Goal: Task Accomplishment & Management: Manage account settings

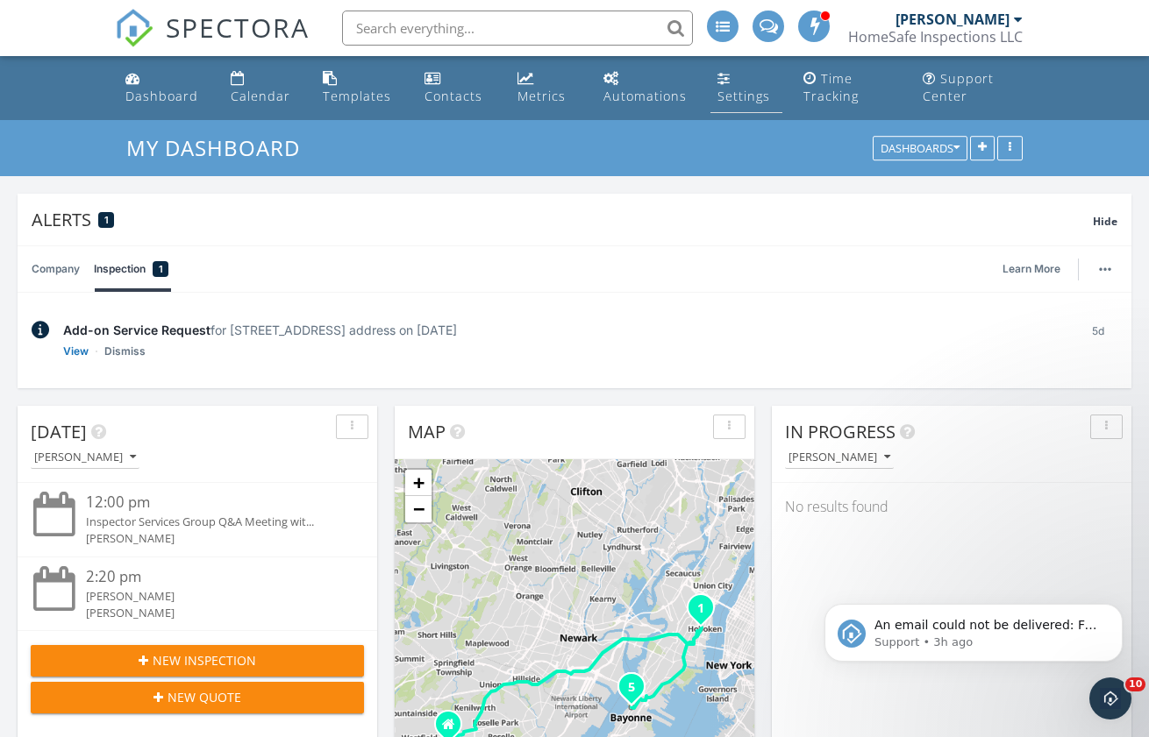
click at [765, 95] on div "Settings" at bounding box center [743, 96] width 53 height 17
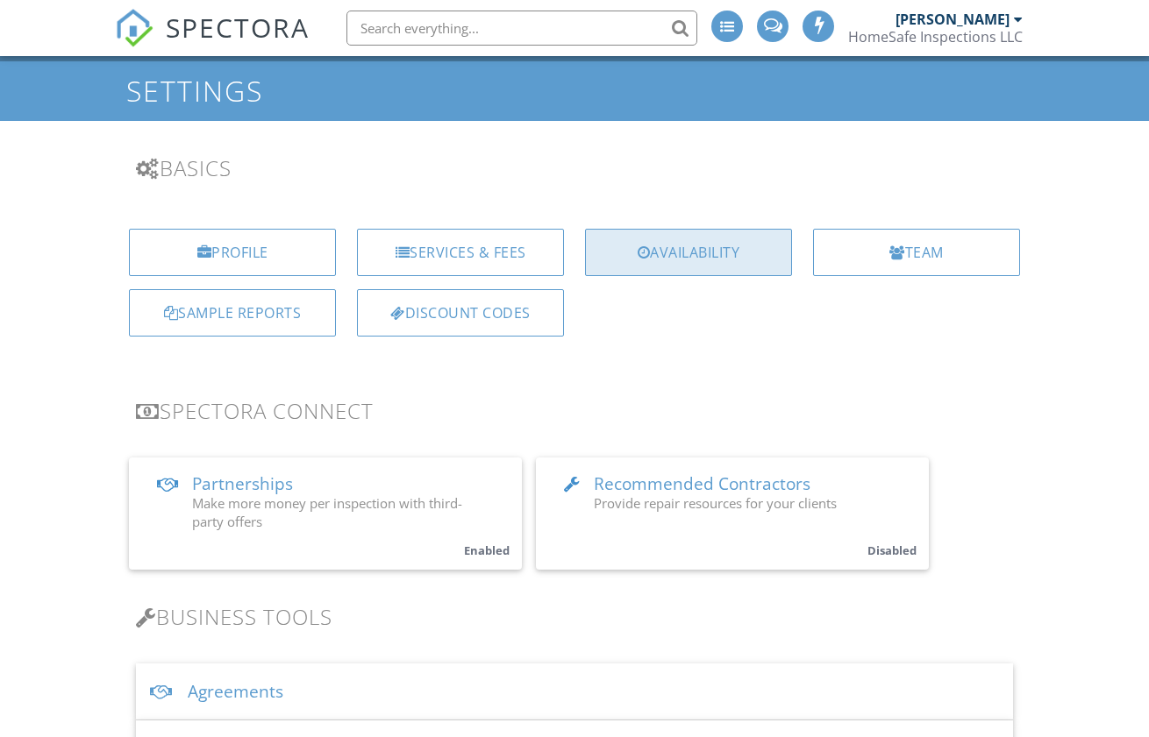
scroll to position [151, 0]
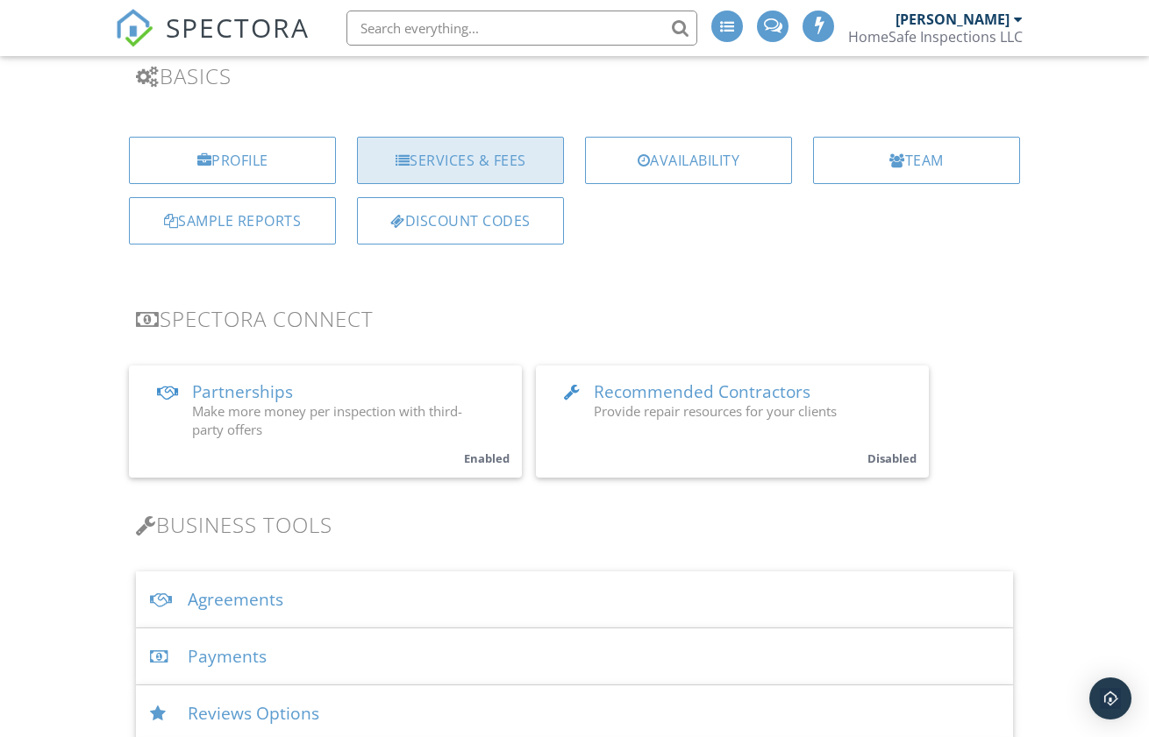
click at [535, 148] on div "Services & Fees" at bounding box center [460, 160] width 207 height 47
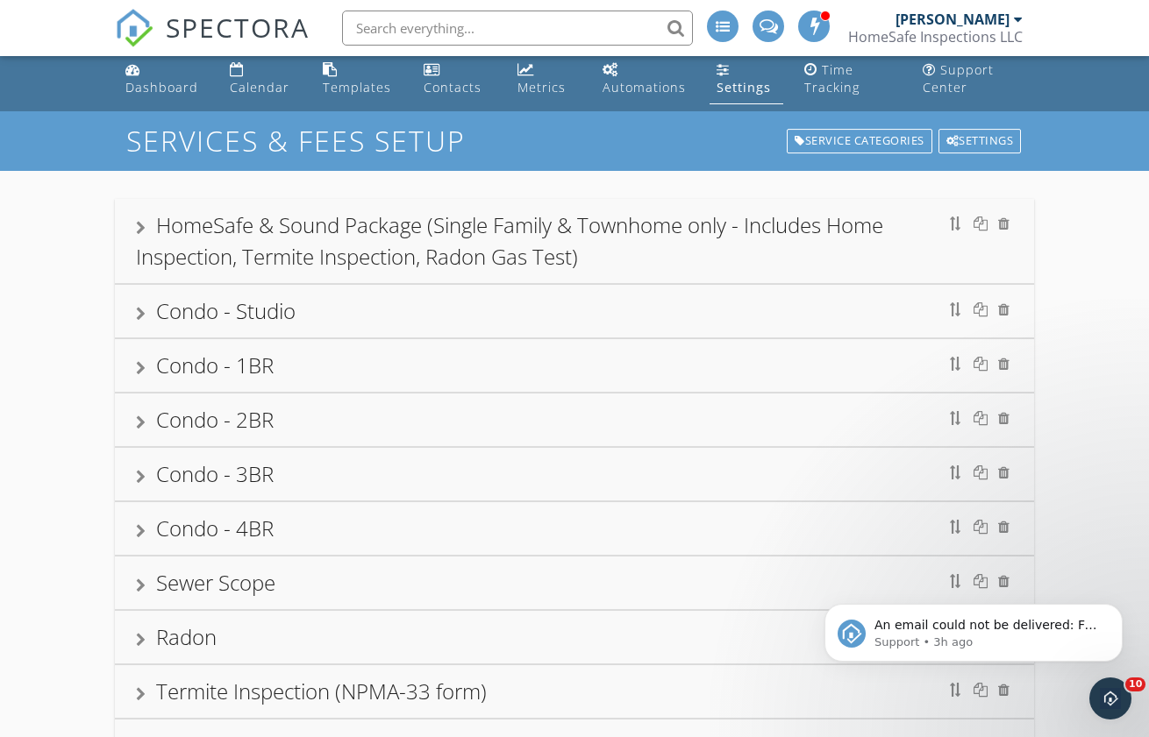
scroll to position [38, 0]
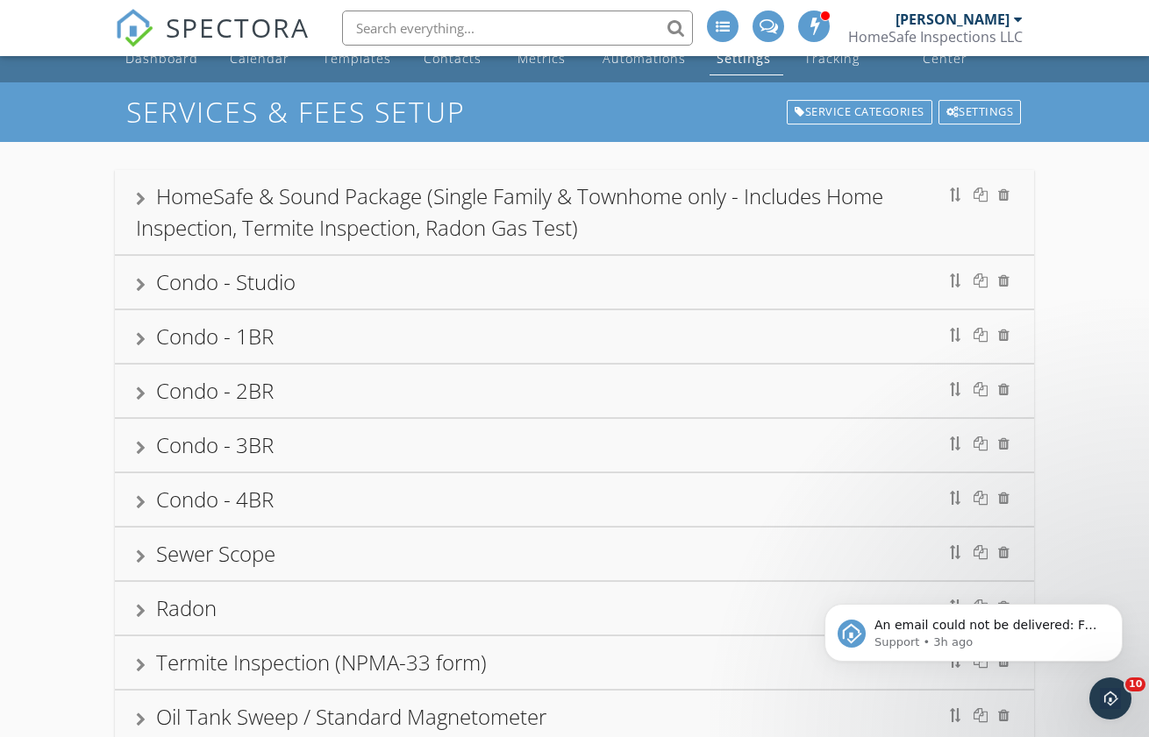
click at [217, 314] on div "Condo - 1BR" at bounding box center [574, 336] width 919 height 53
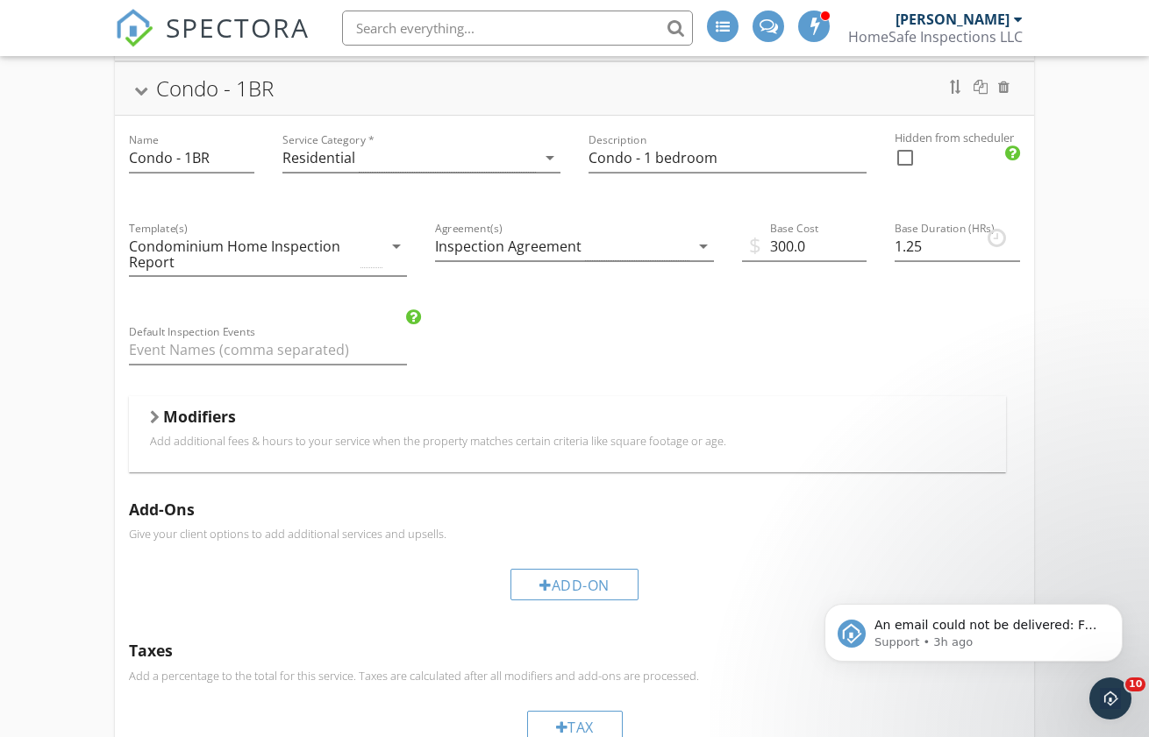
scroll to position [289, 0]
click at [462, 315] on div "Name Condo - 1BR Service Category * Residential arrow_drop_down Description Con…" at bounding box center [574, 528] width 919 height 832
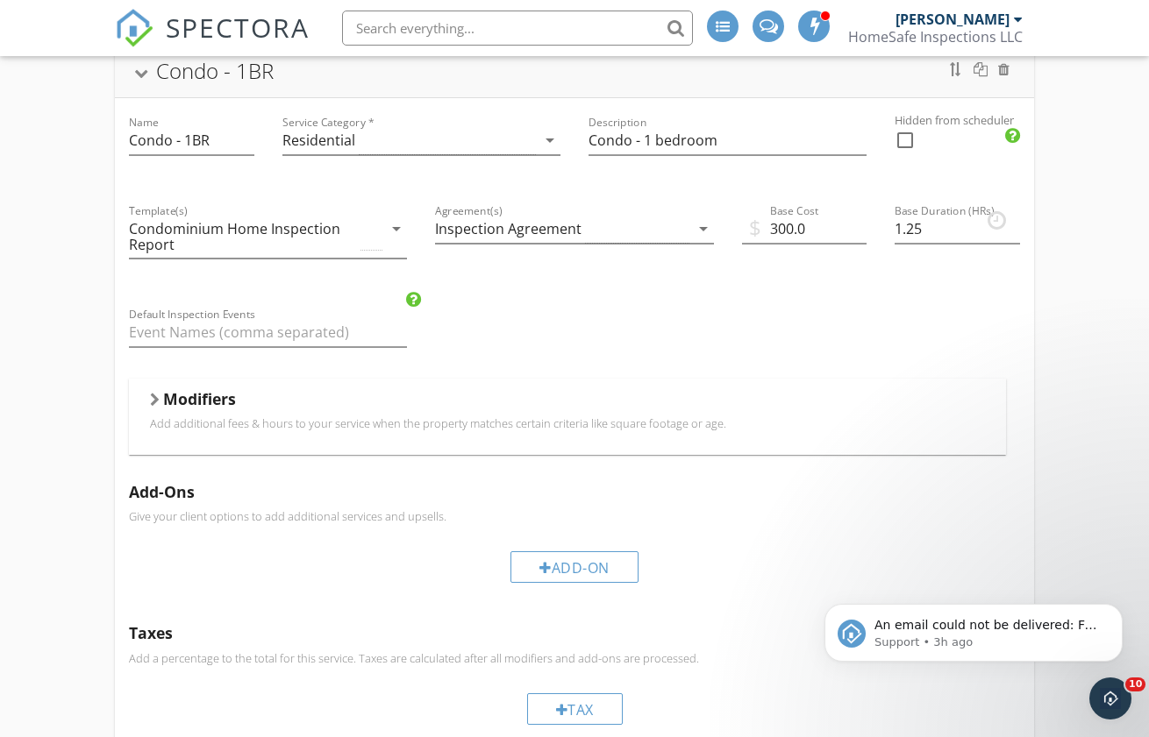
scroll to position [307, 0]
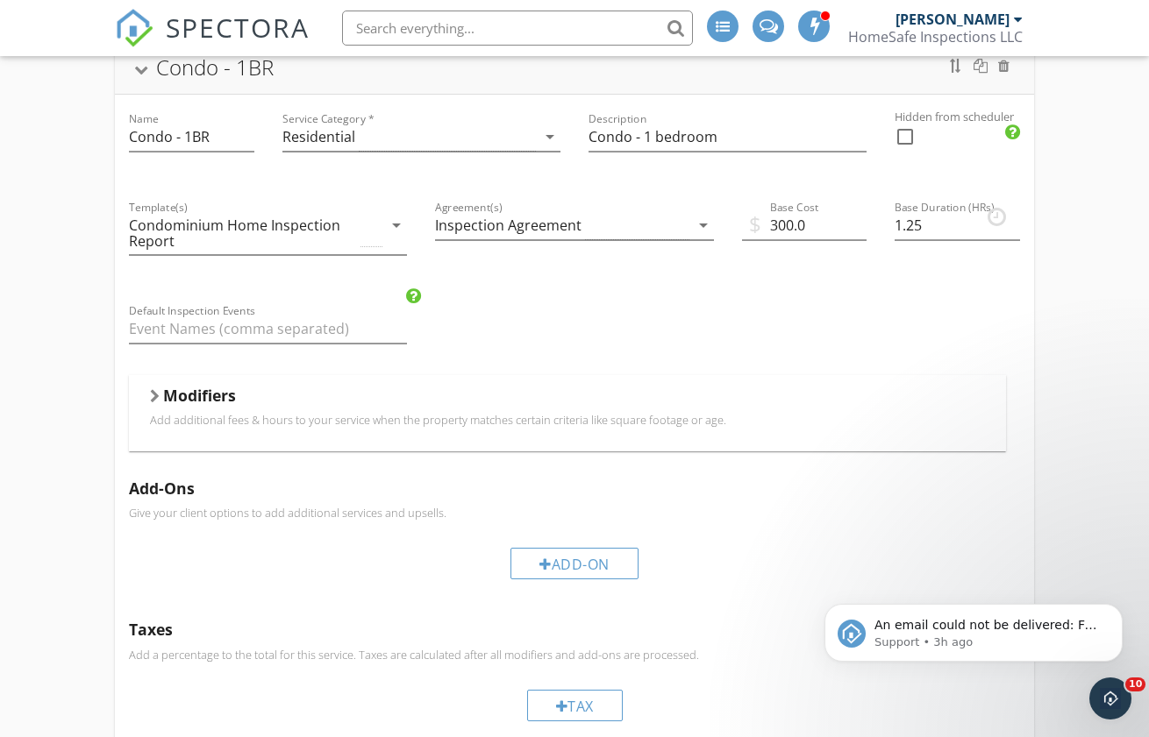
click at [356, 388] on div "Modifiers" at bounding box center [567, 399] width 835 height 27
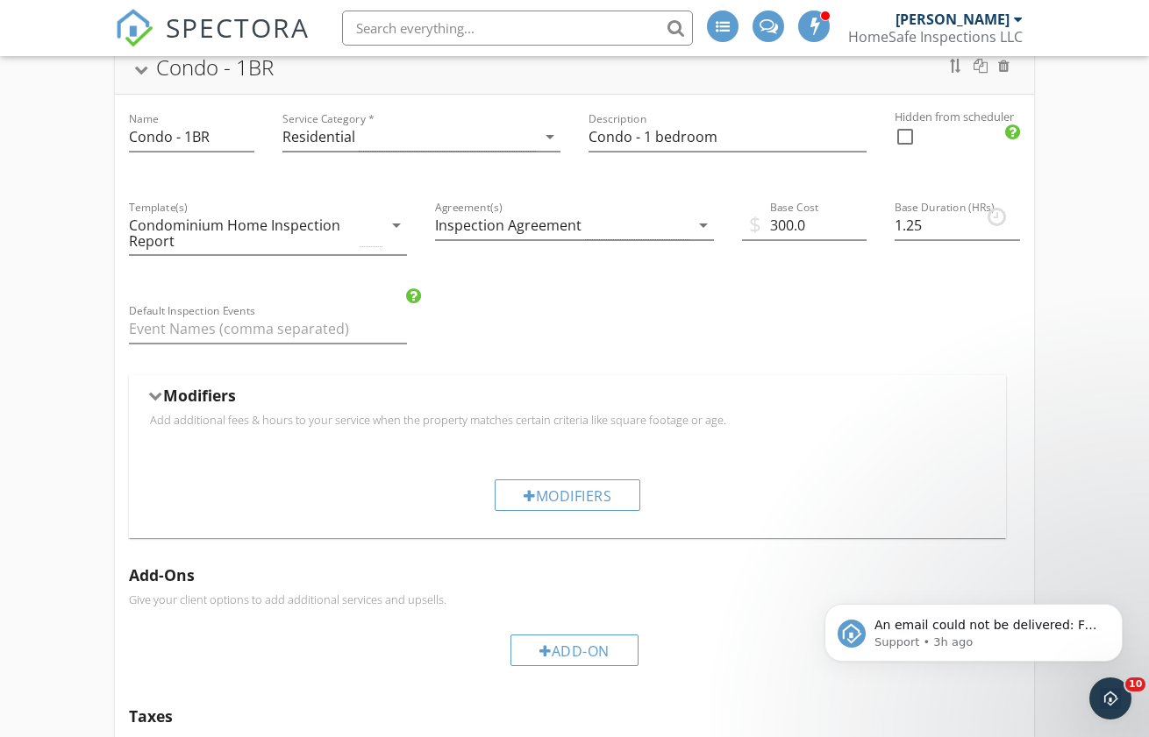
click at [355, 388] on div "Modifiers" at bounding box center [567, 399] width 835 height 27
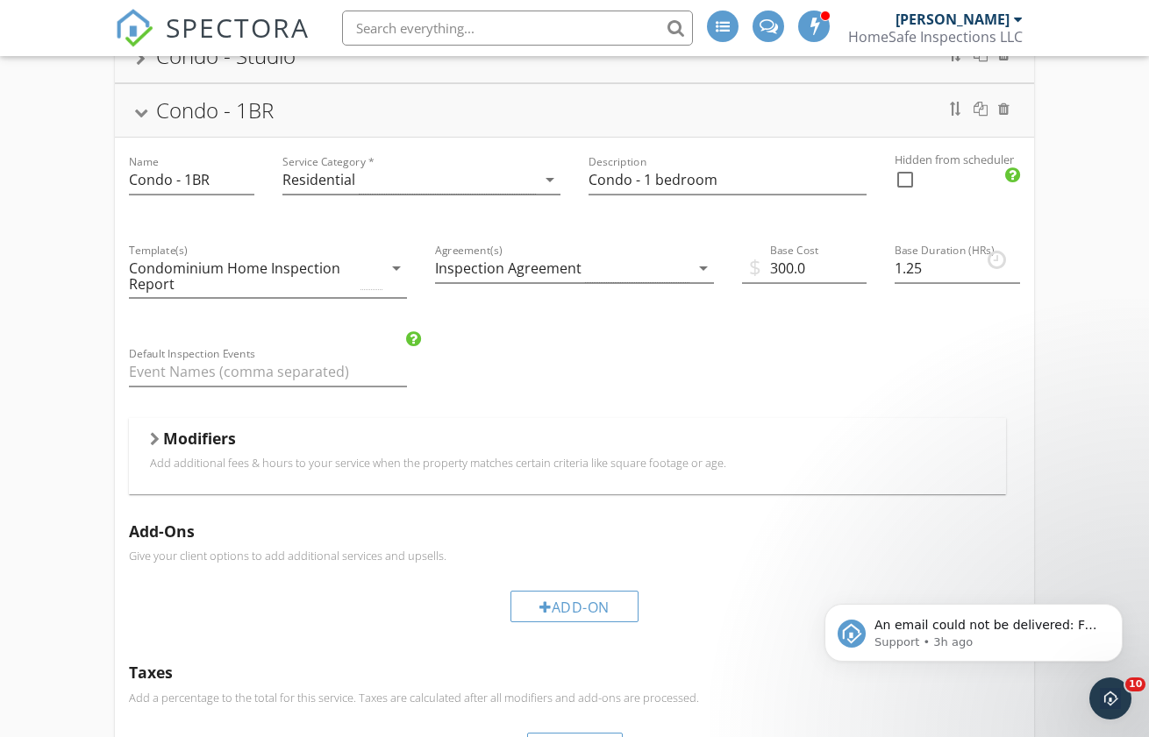
scroll to position [115, 0]
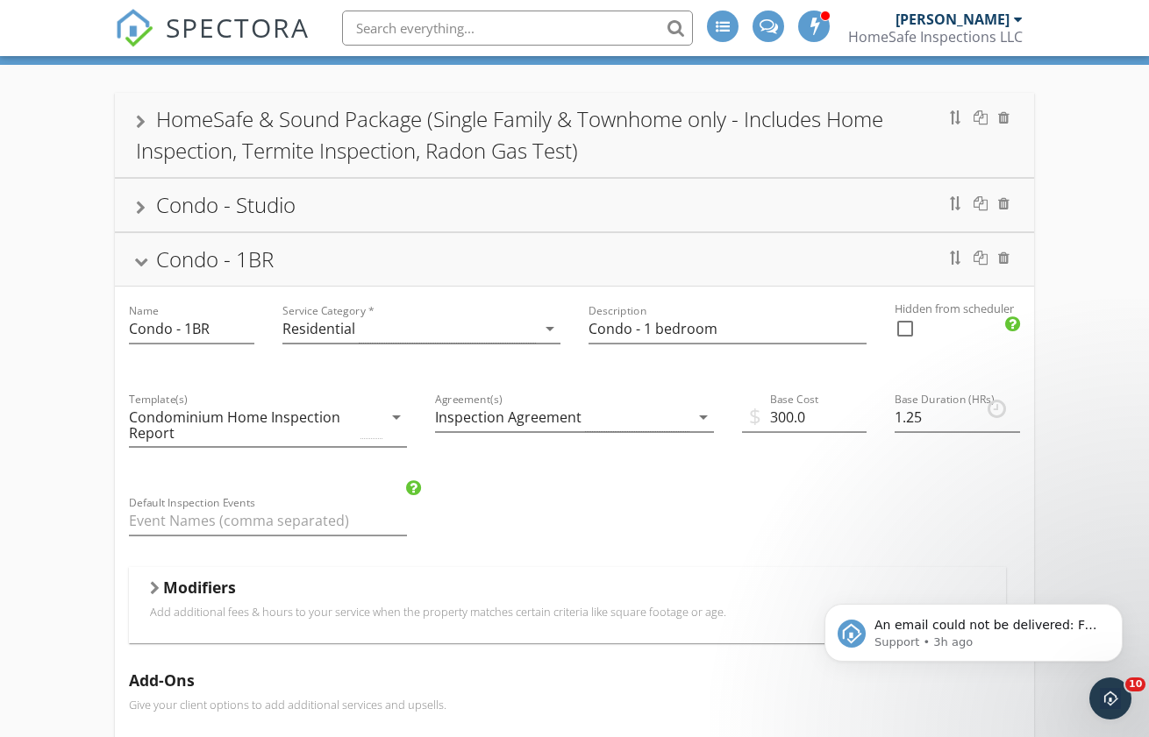
click at [614, 253] on div "Condo - 1BR" at bounding box center [574, 260] width 877 height 32
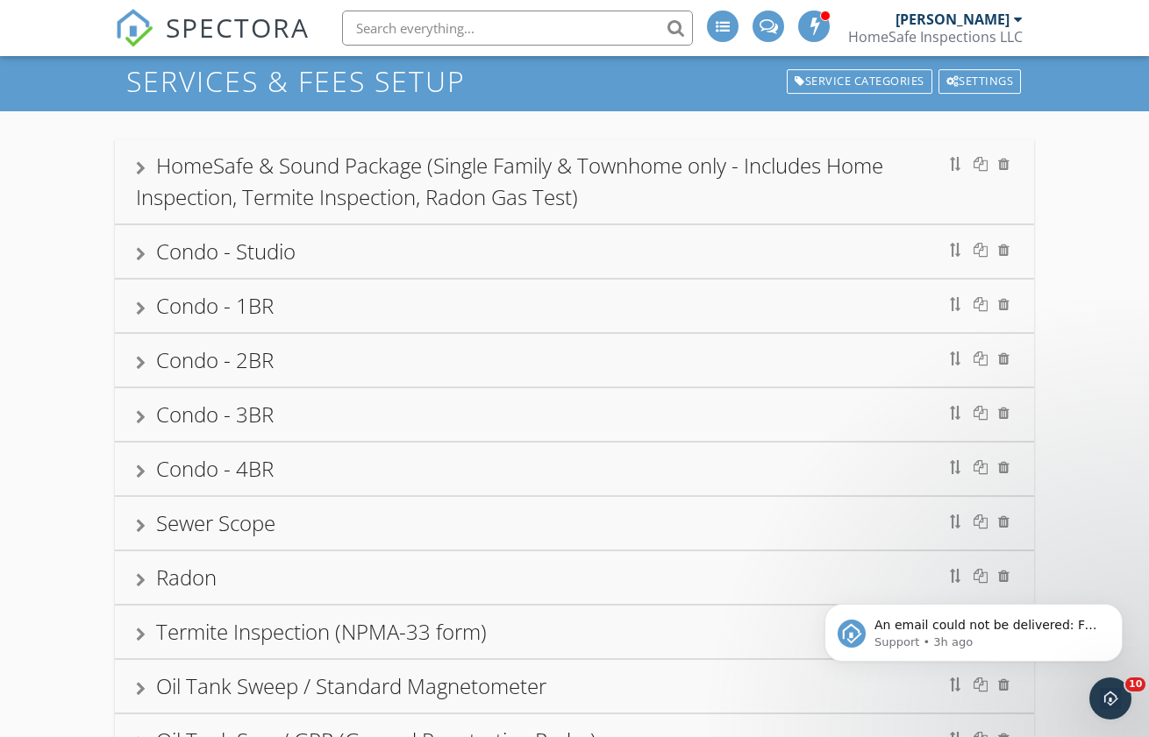
scroll to position [0, 0]
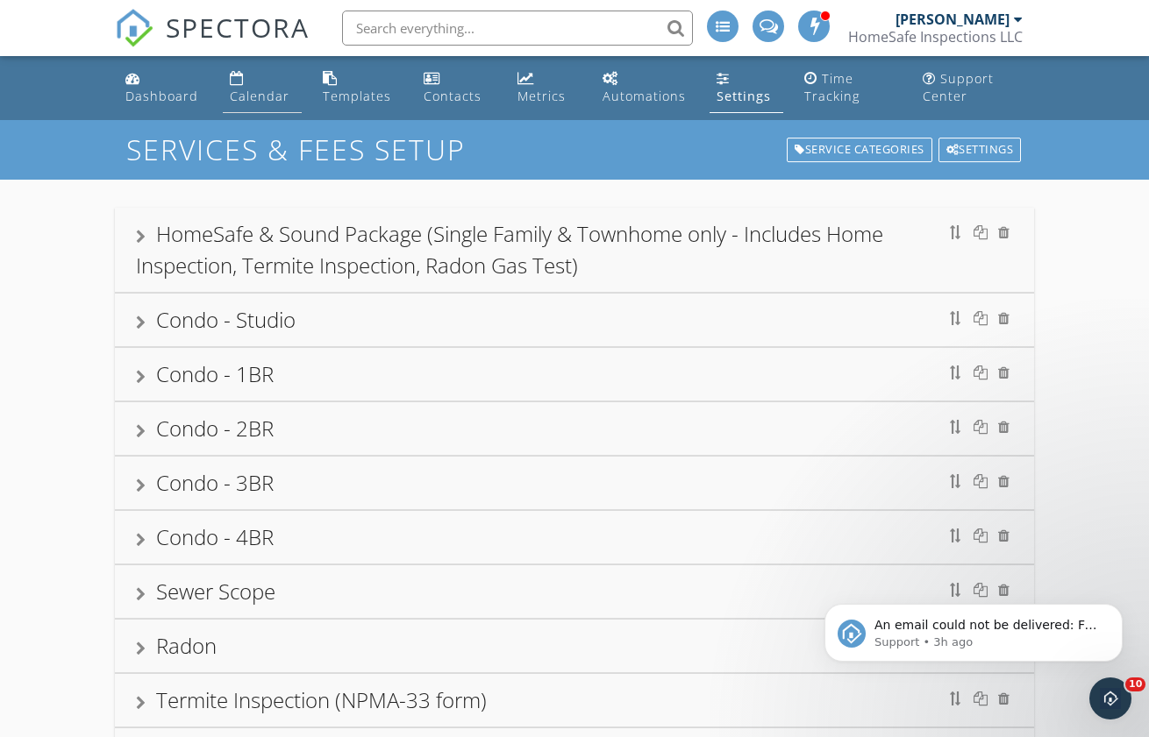
click at [265, 95] on div "Calendar" at bounding box center [260, 96] width 60 height 17
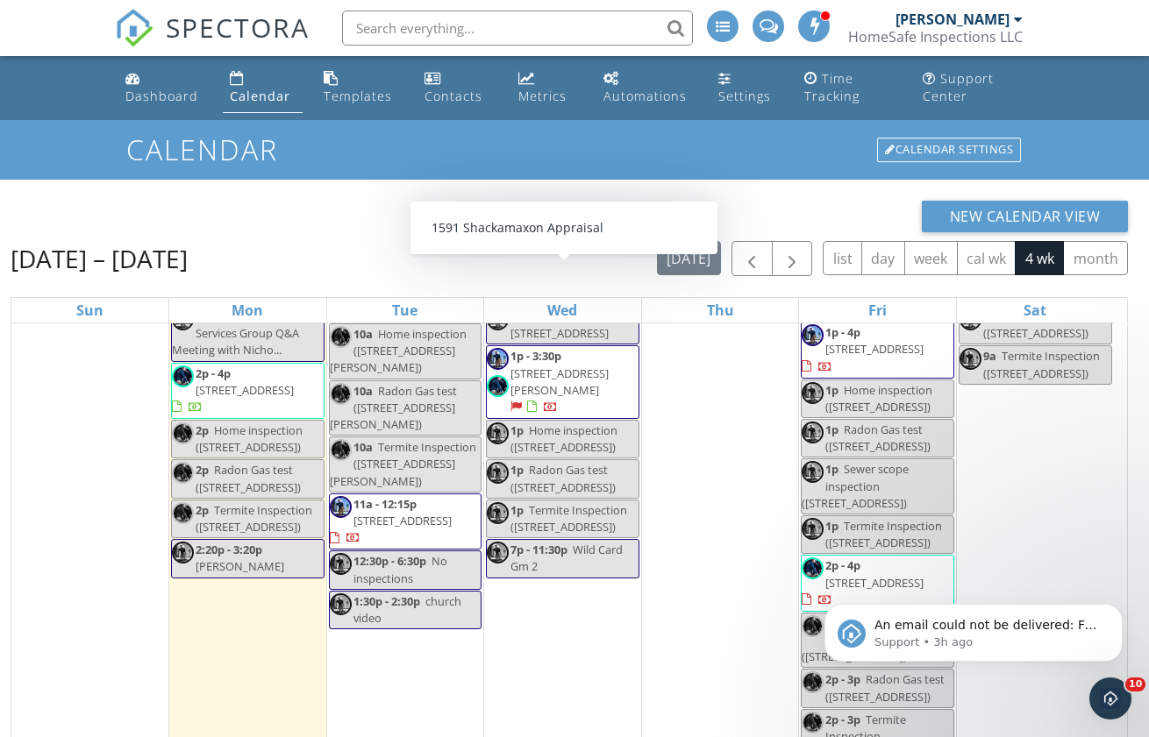
scroll to position [145, 0]
